Goal: Task Accomplishment & Management: Complete application form

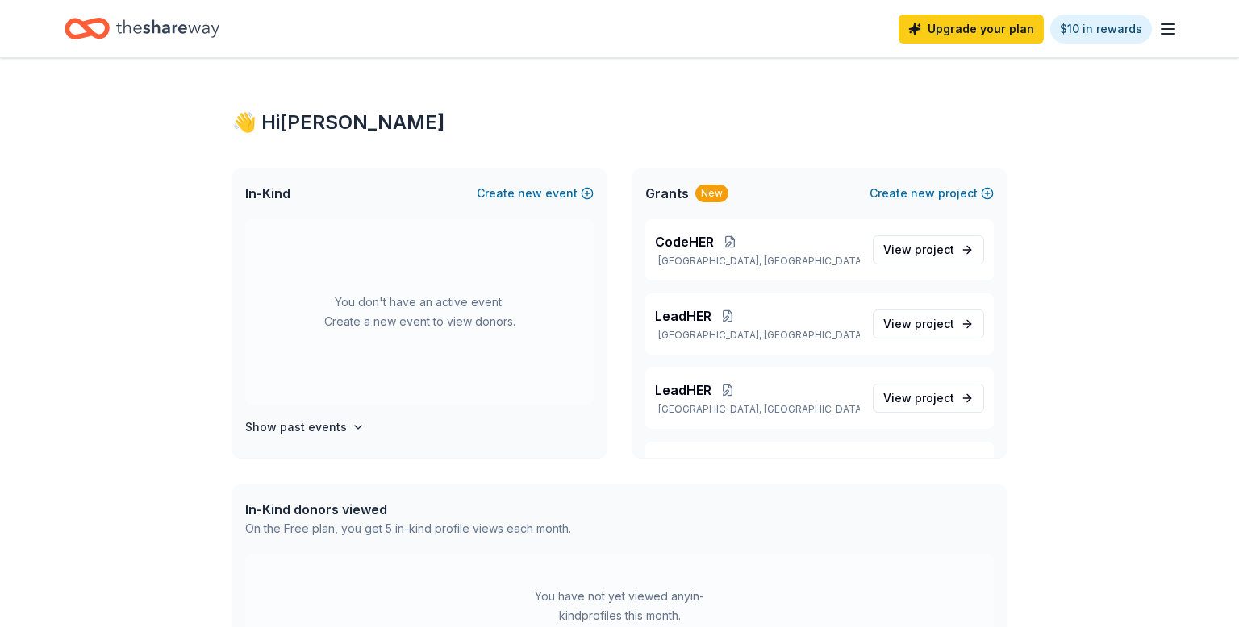
scroll to position [8, 0]
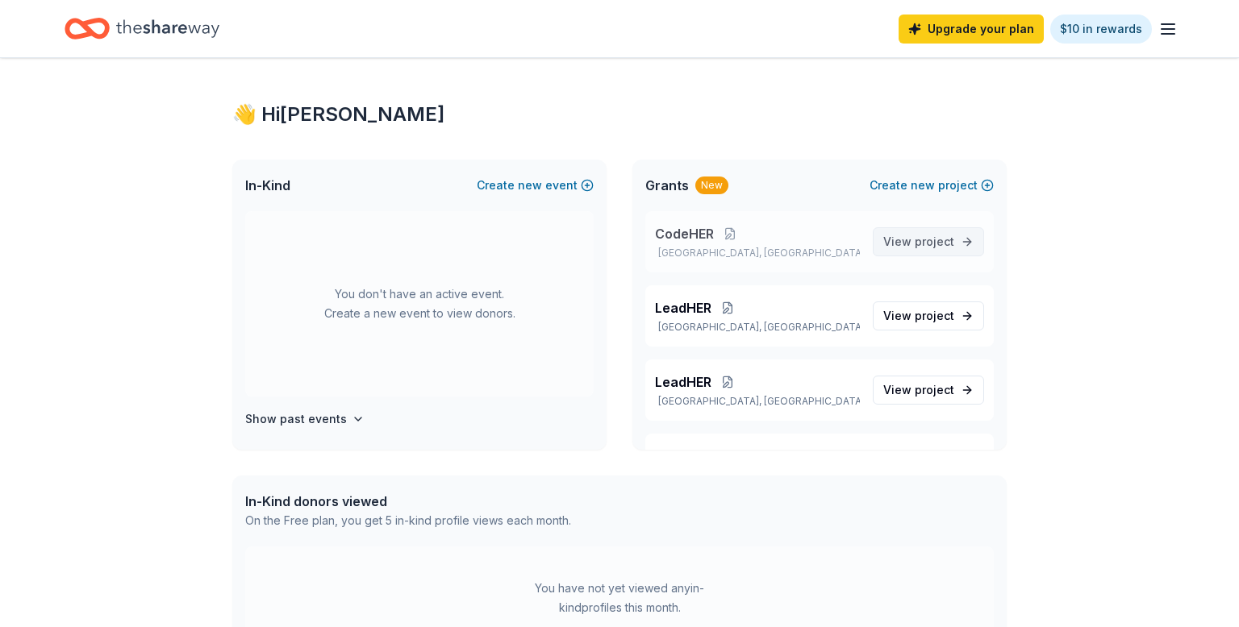
click at [933, 237] on span "project" at bounding box center [935, 242] width 40 height 14
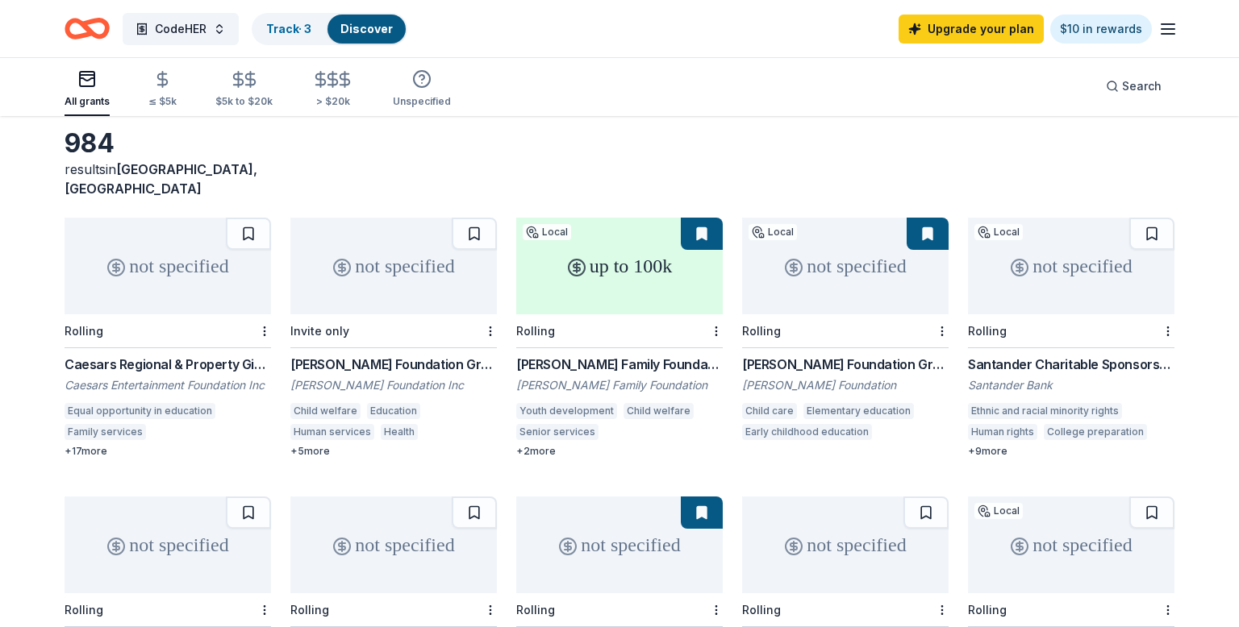
scroll to position [103, 0]
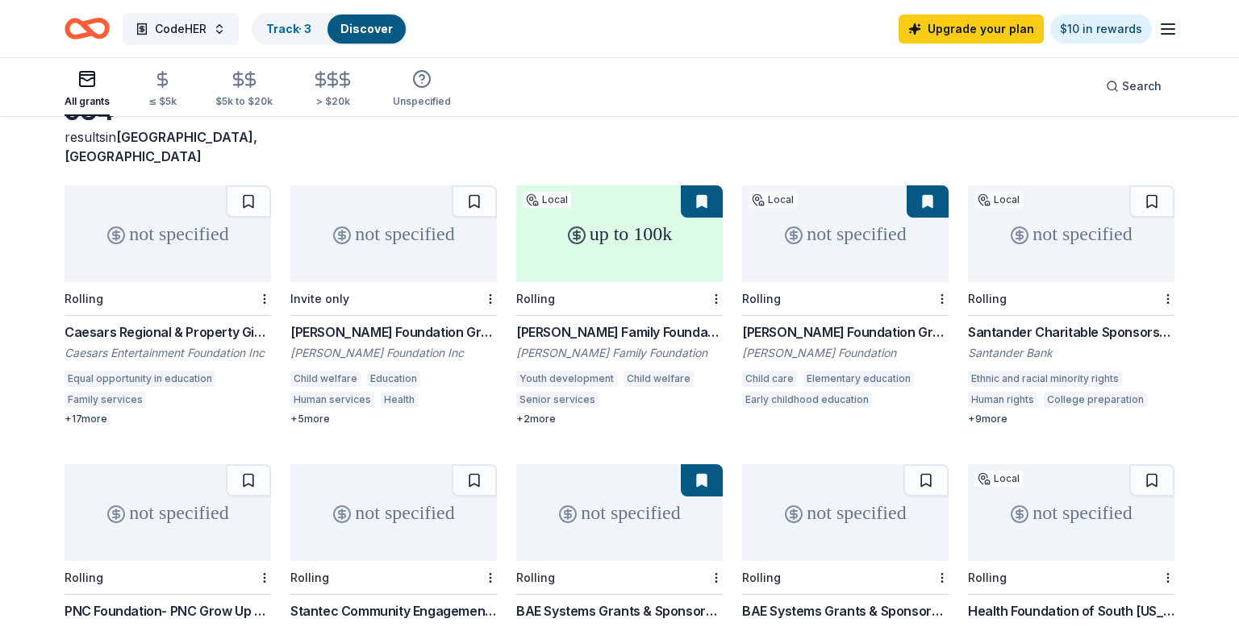
click at [659, 102] on div "CodeHER Track · 3 Discover Upgrade your plan $10 in rewards All grants ≤ $5k $5…" at bounding box center [619, 365] width 1239 height 937
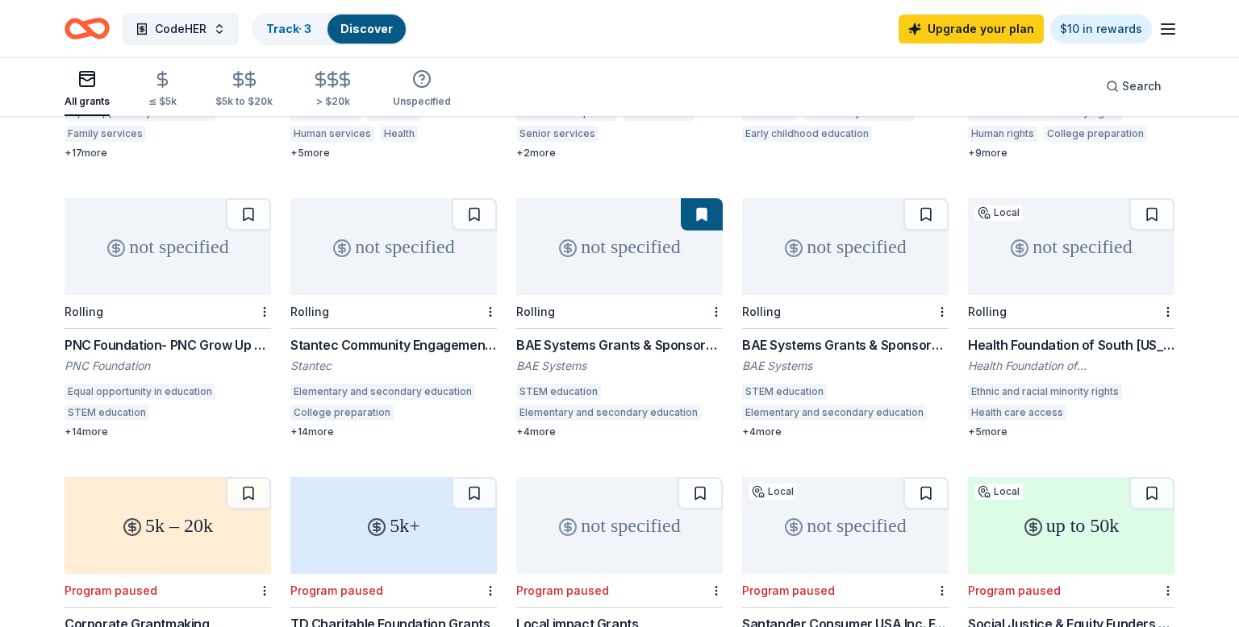
scroll to position [408, 0]
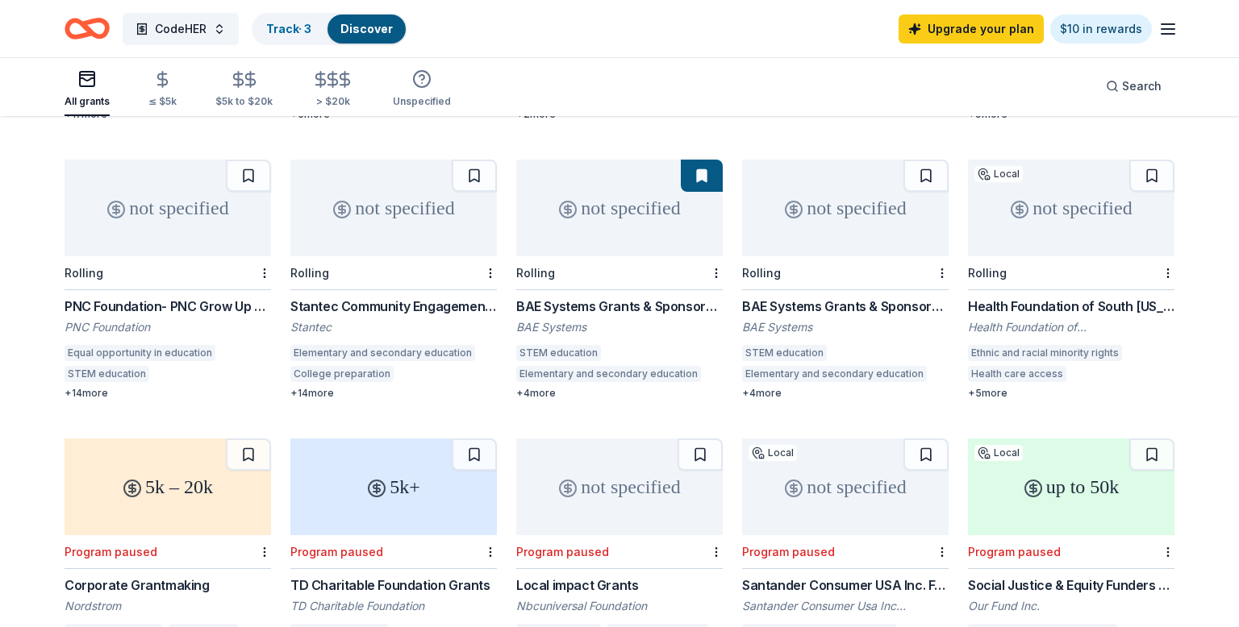
click at [577, 297] on div "BAE Systems Grants & Sponsorships" at bounding box center [619, 306] width 206 height 19
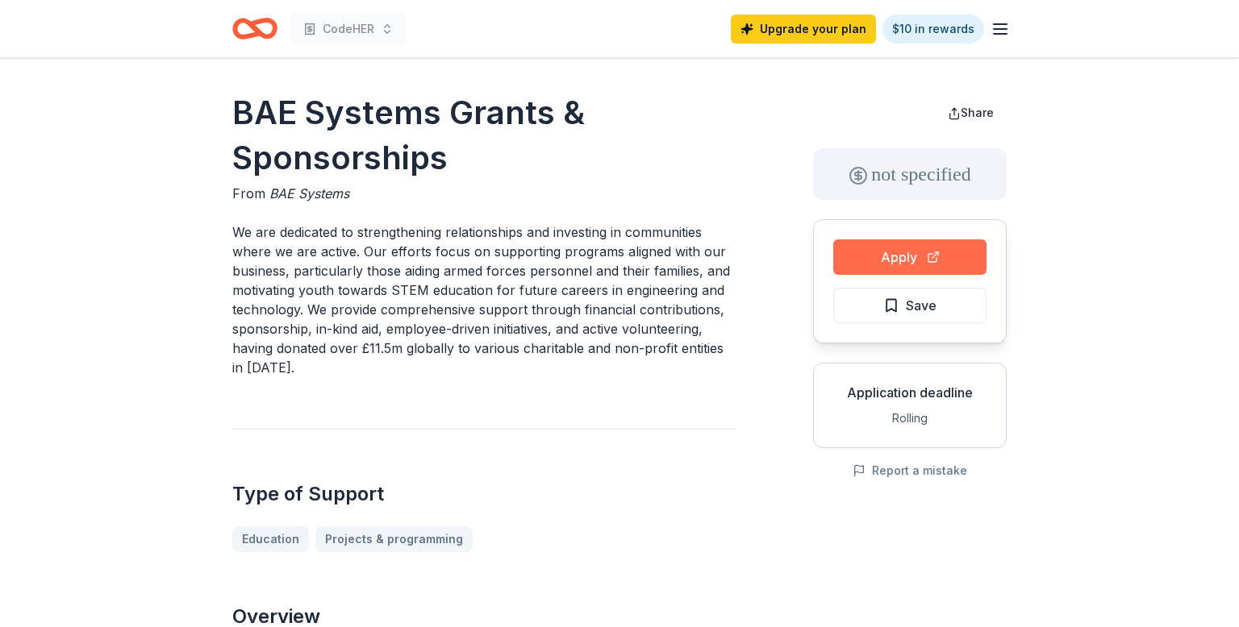
click at [863, 254] on button "Apply" at bounding box center [909, 257] width 153 height 35
